Goal: Task Accomplishment & Management: Use online tool/utility

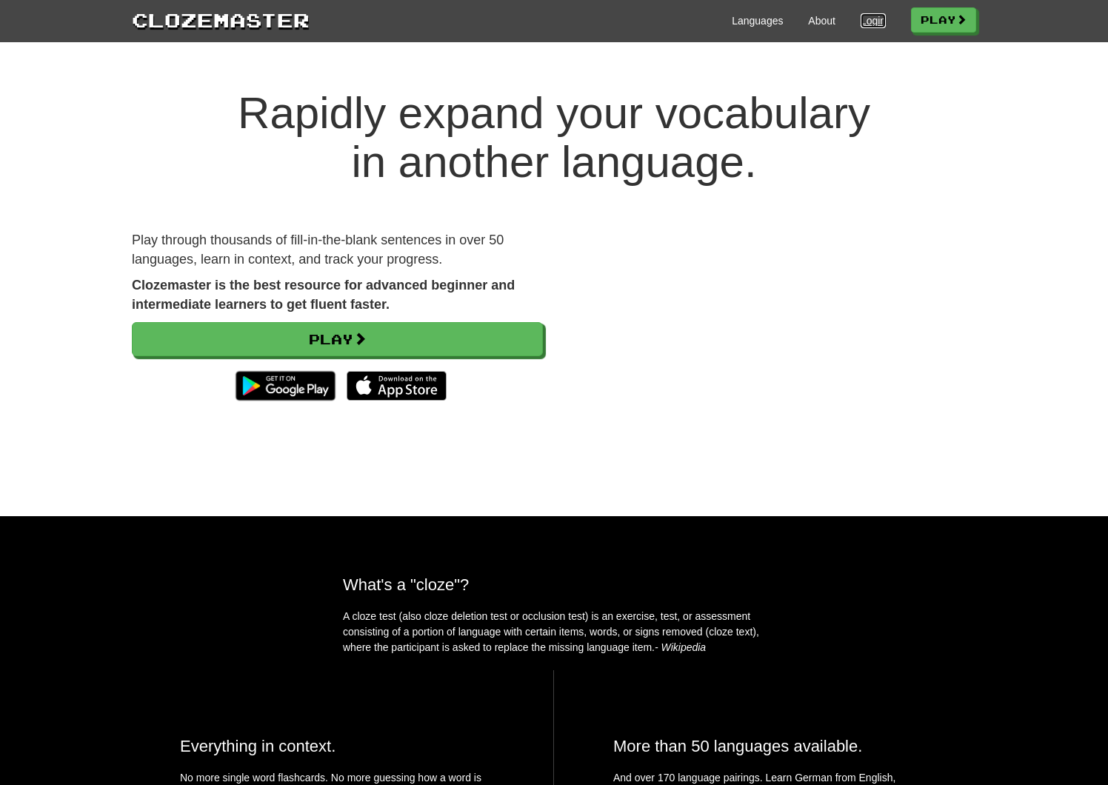
click at [864, 24] on link "Login" at bounding box center [873, 20] width 25 height 15
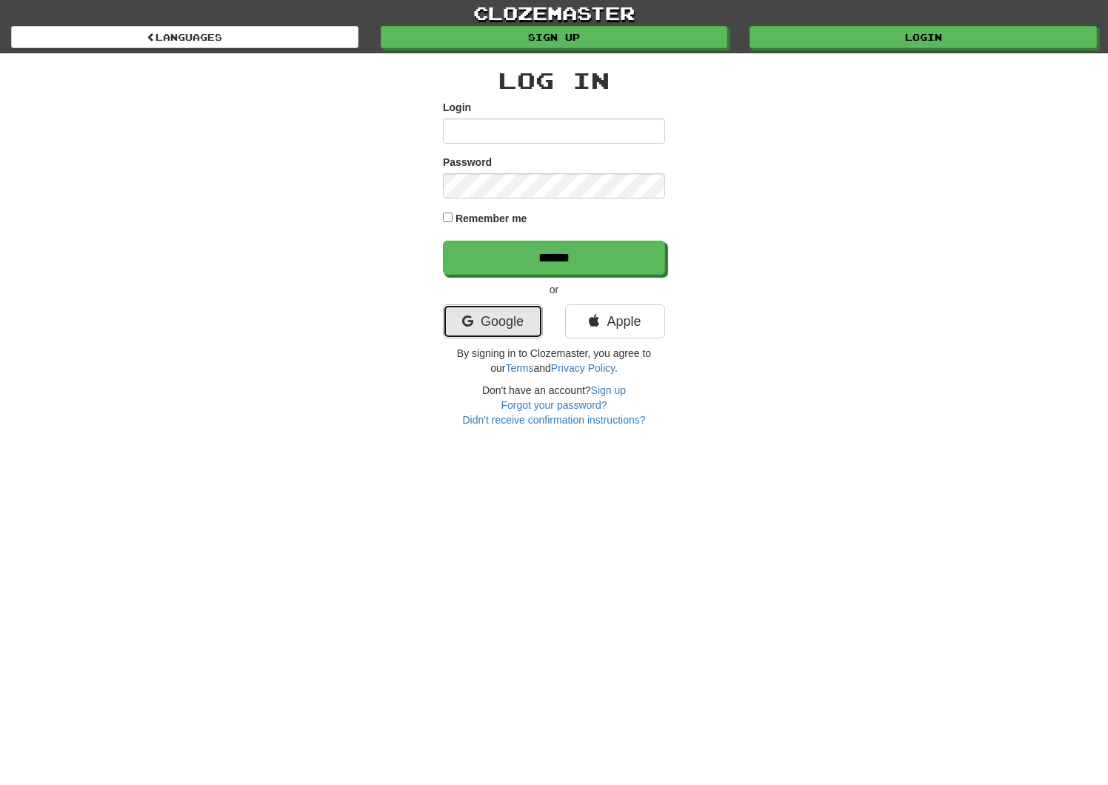
click at [515, 331] on link "Google" at bounding box center [493, 321] width 100 height 34
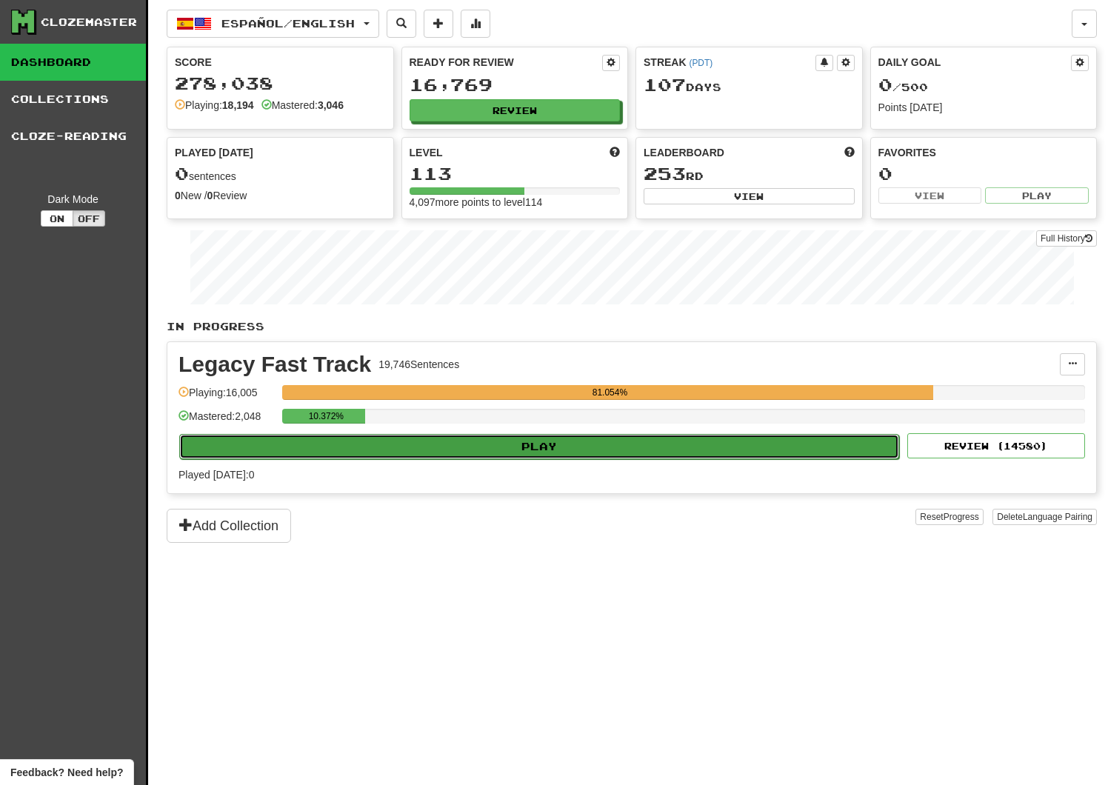
click at [588, 450] on button "Play" at bounding box center [539, 446] width 720 height 25
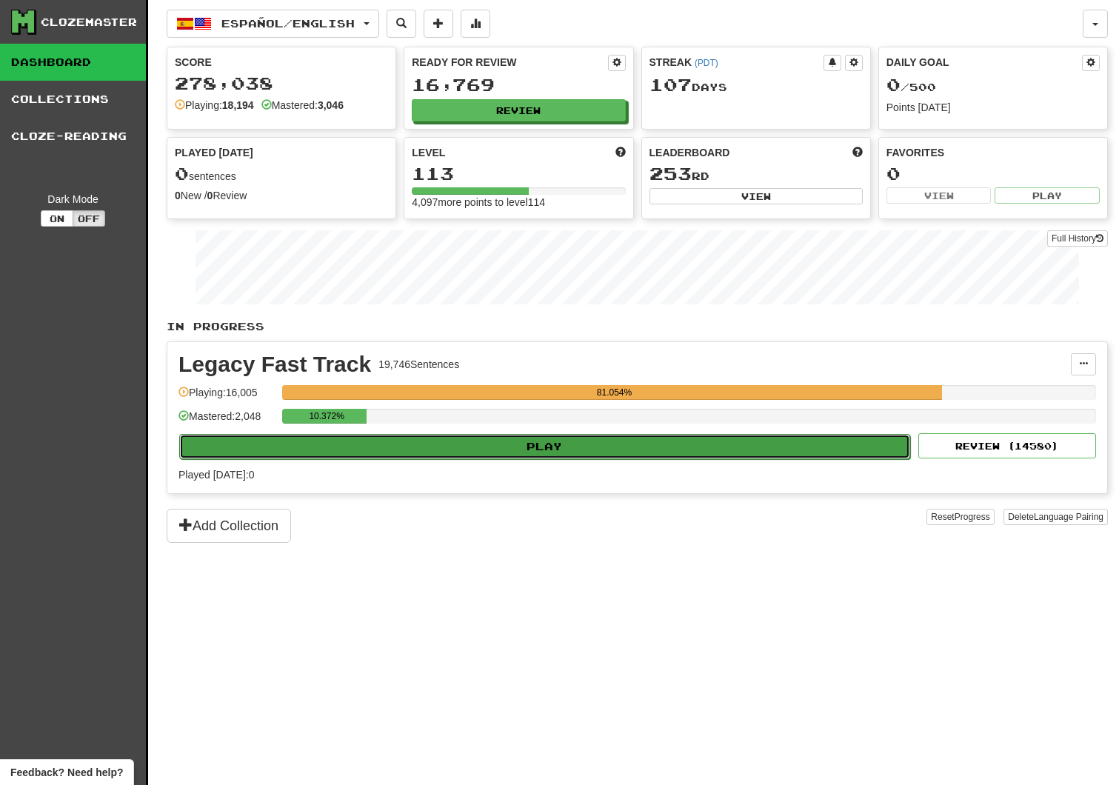
select select "**"
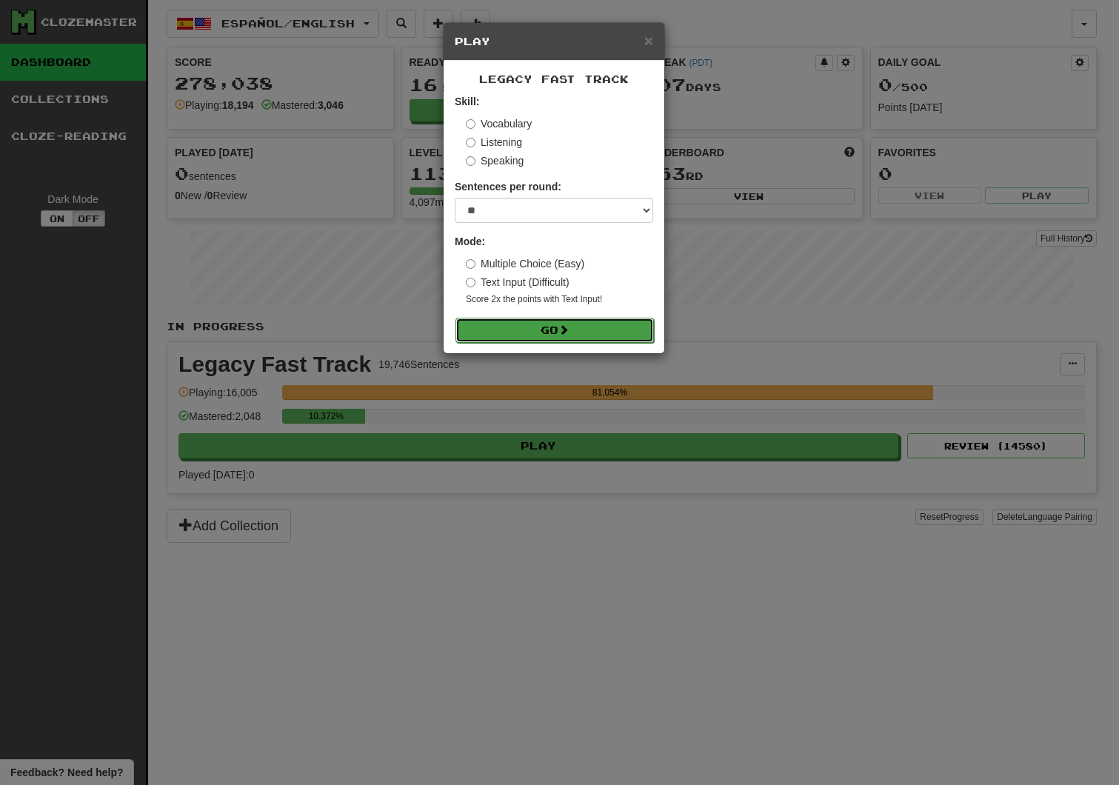
click at [545, 333] on button "Go" at bounding box center [555, 330] width 199 height 25
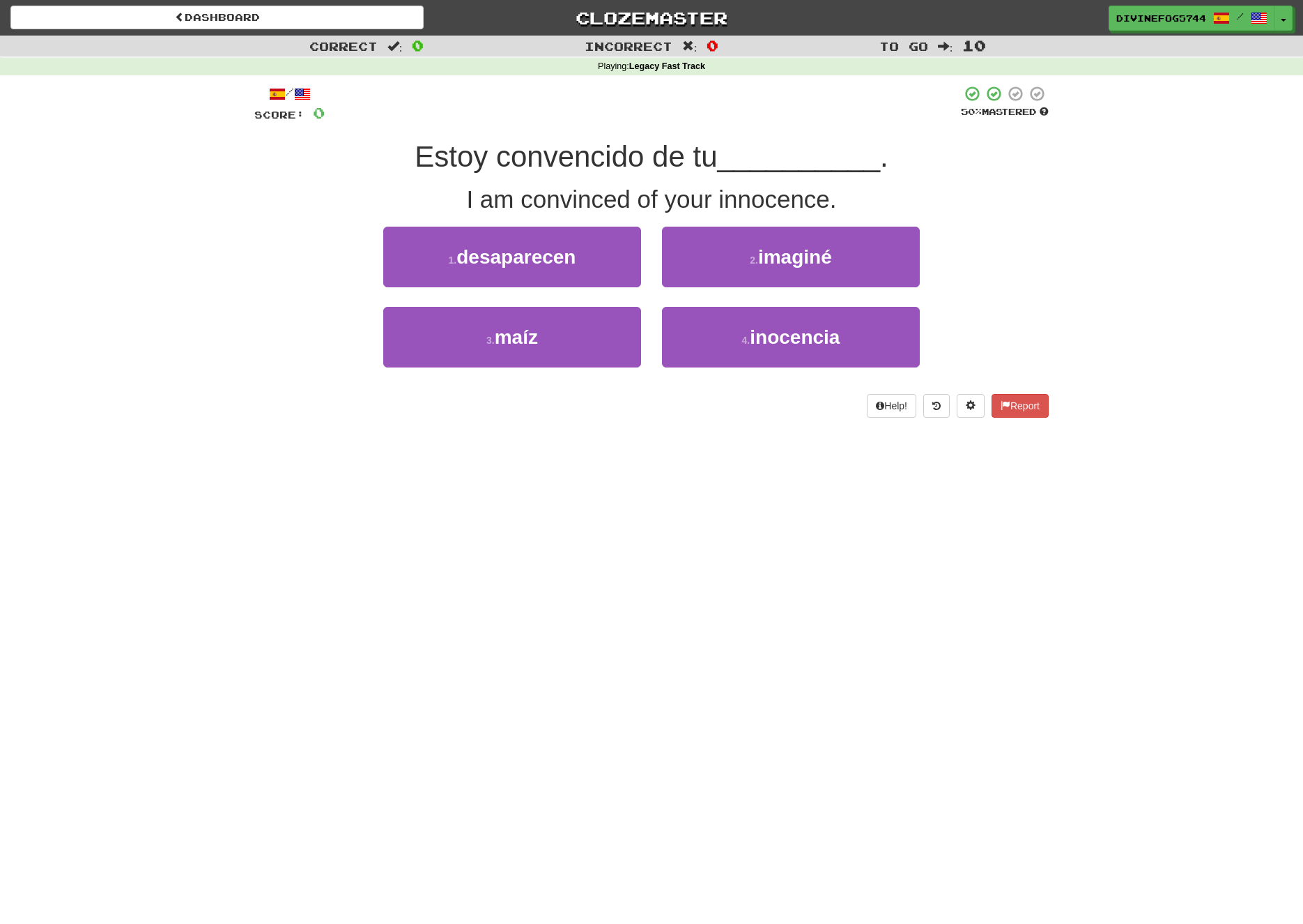
click at [776, 553] on div "Dashboard Clozemaster DivineFog5744 / Toggle Dropdown Dashboard Leaderboard Act…" at bounding box center [651, 462] width 1303 height 924
